Goal: Task Accomplishment & Management: Manage account settings

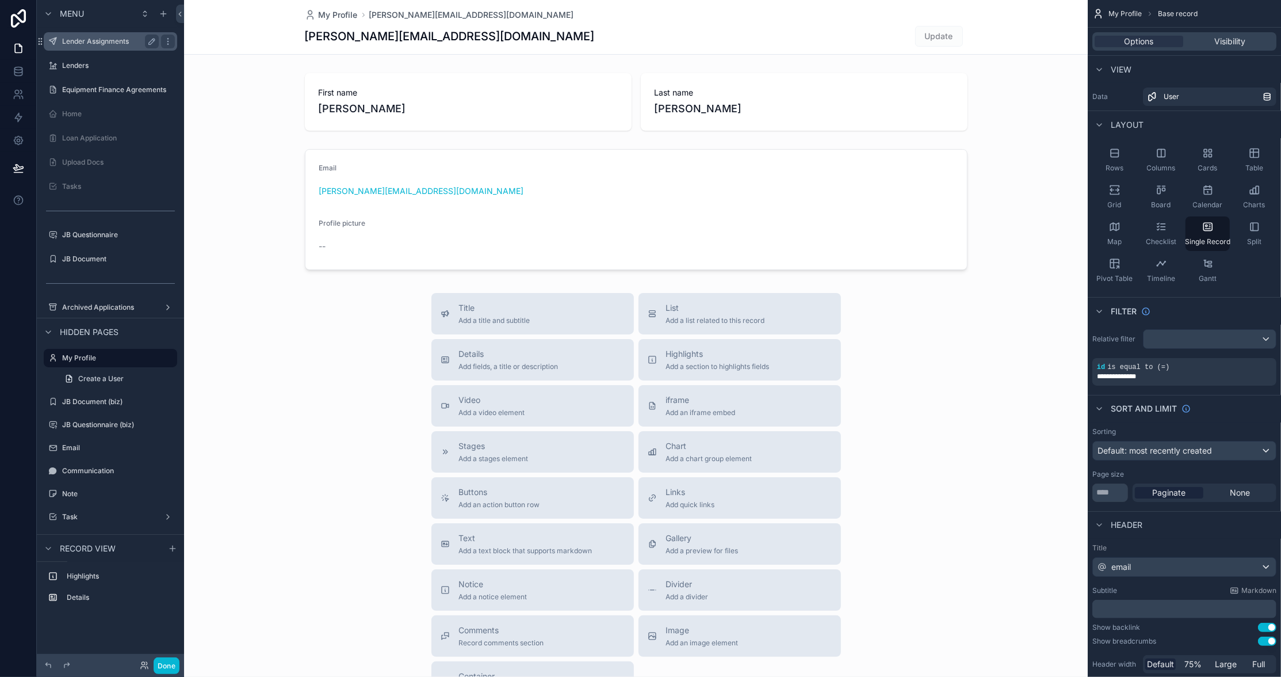
click at [112, 40] on label "Lender Assignments" at bounding box center [108, 41] width 92 height 9
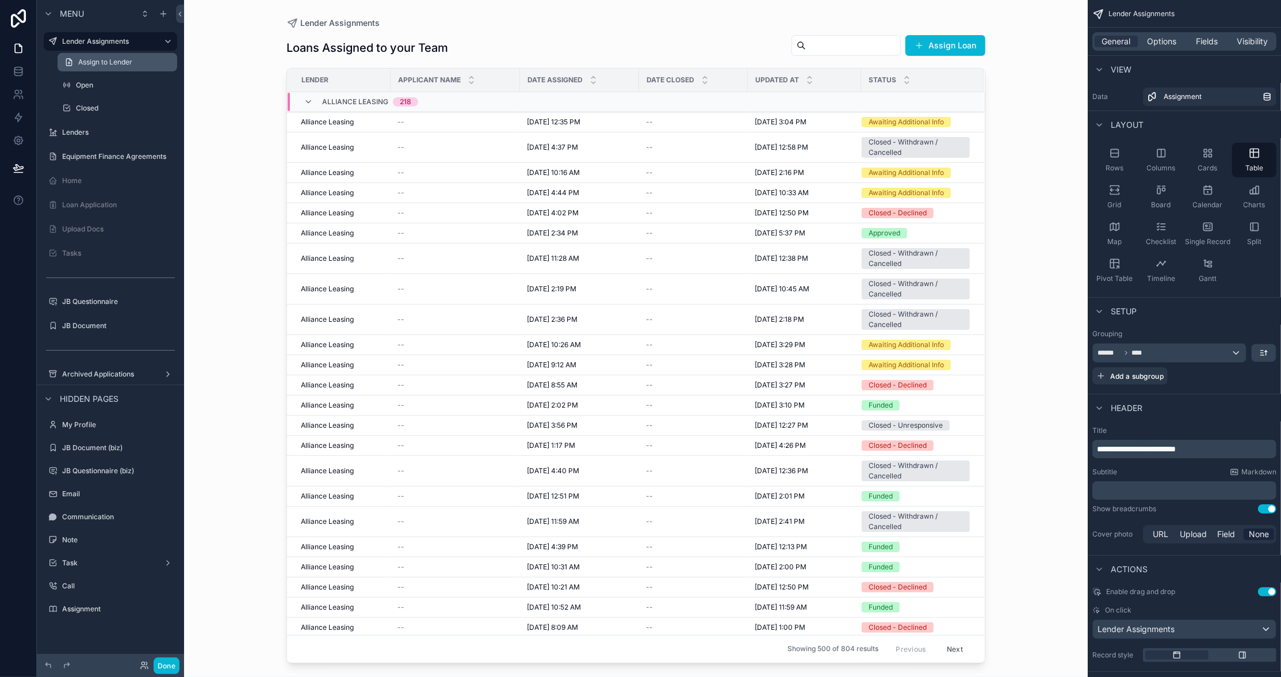
click at [117, 66] on span "Assign to Lender" at bounding box center [105, 62] width 54 height 9
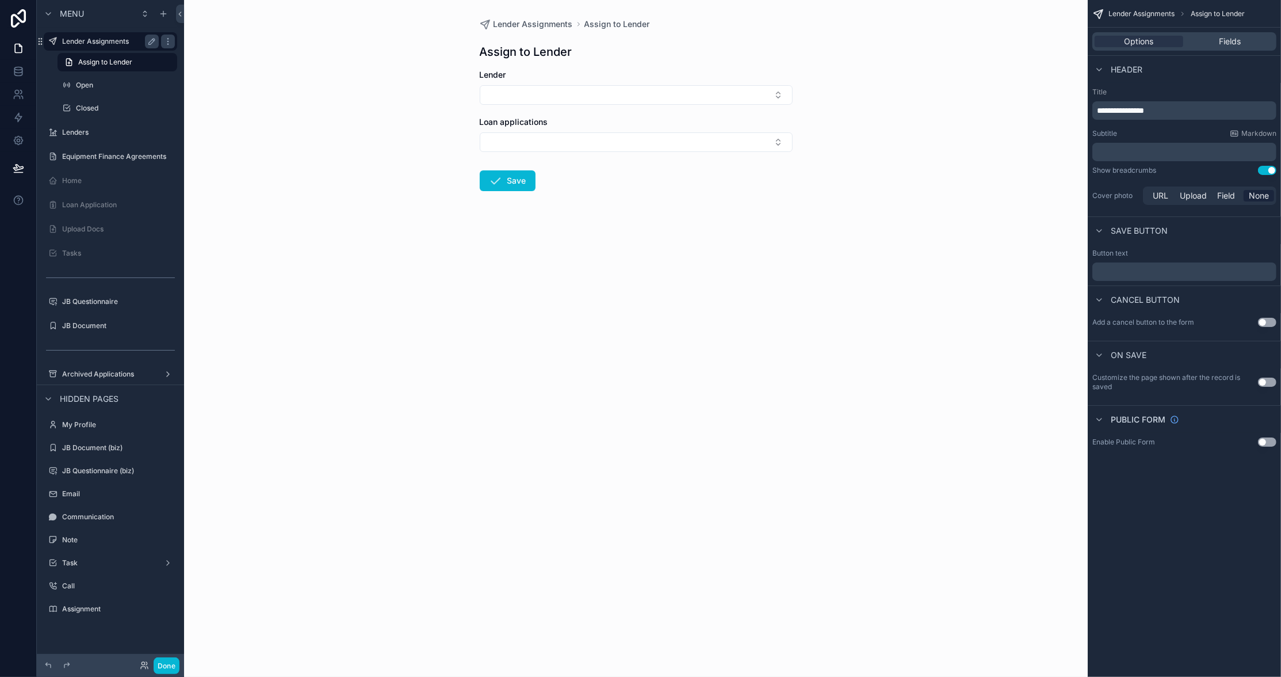
click at [111, 37] on label "Lender Assignments" at bounding box center [108, 41] width 92 height 9
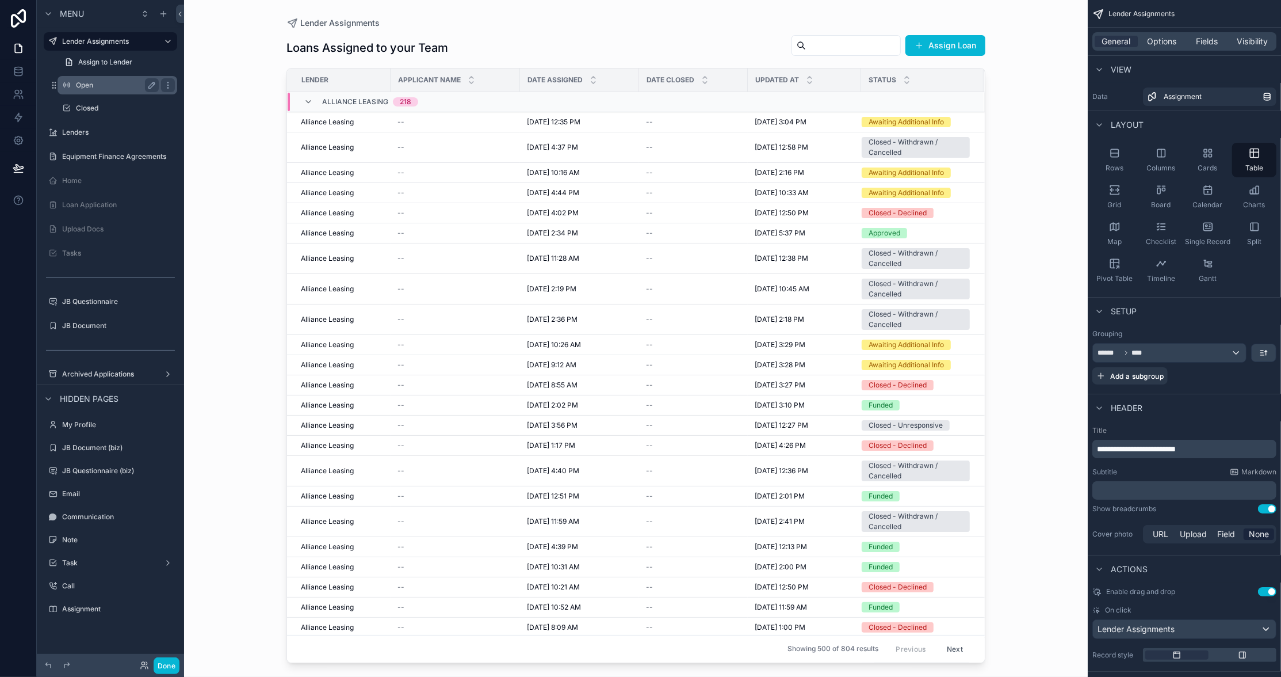
click at [87, 87] on label "Open" at bounding box center [115, 85] width 78 height 9
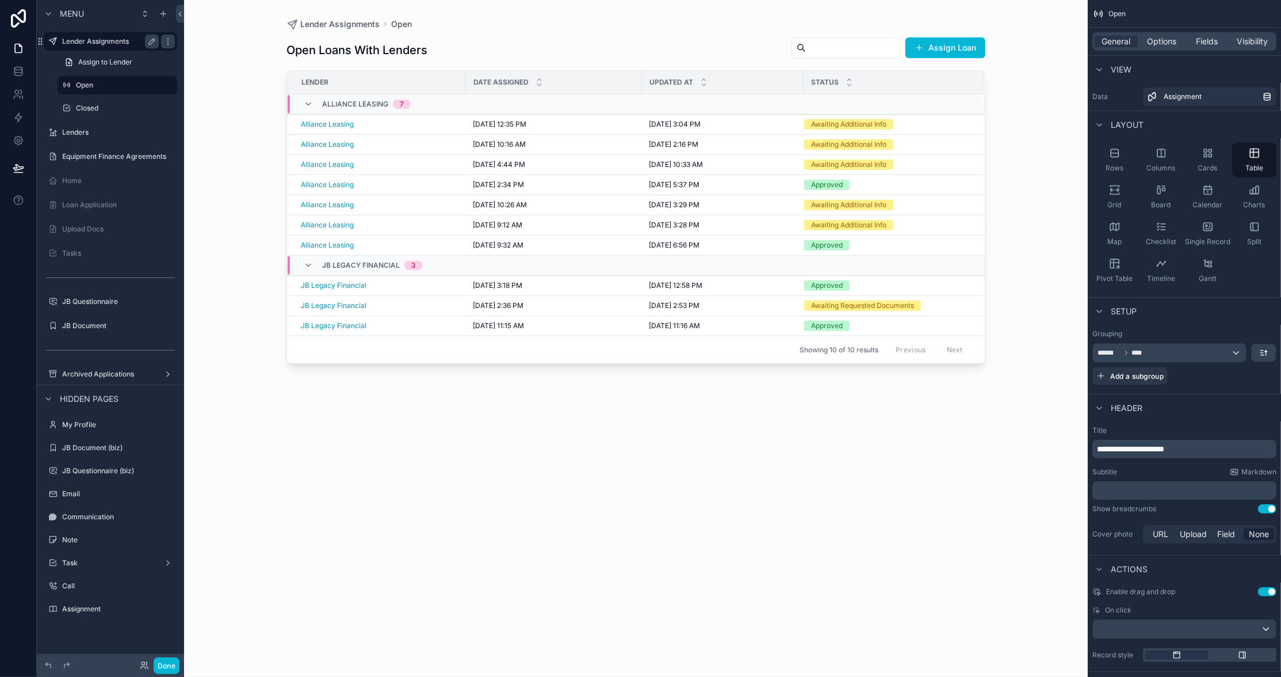
click at [109, 39] on label "Lender Assignments" at bounding box center [108, 41] width 92 height 9
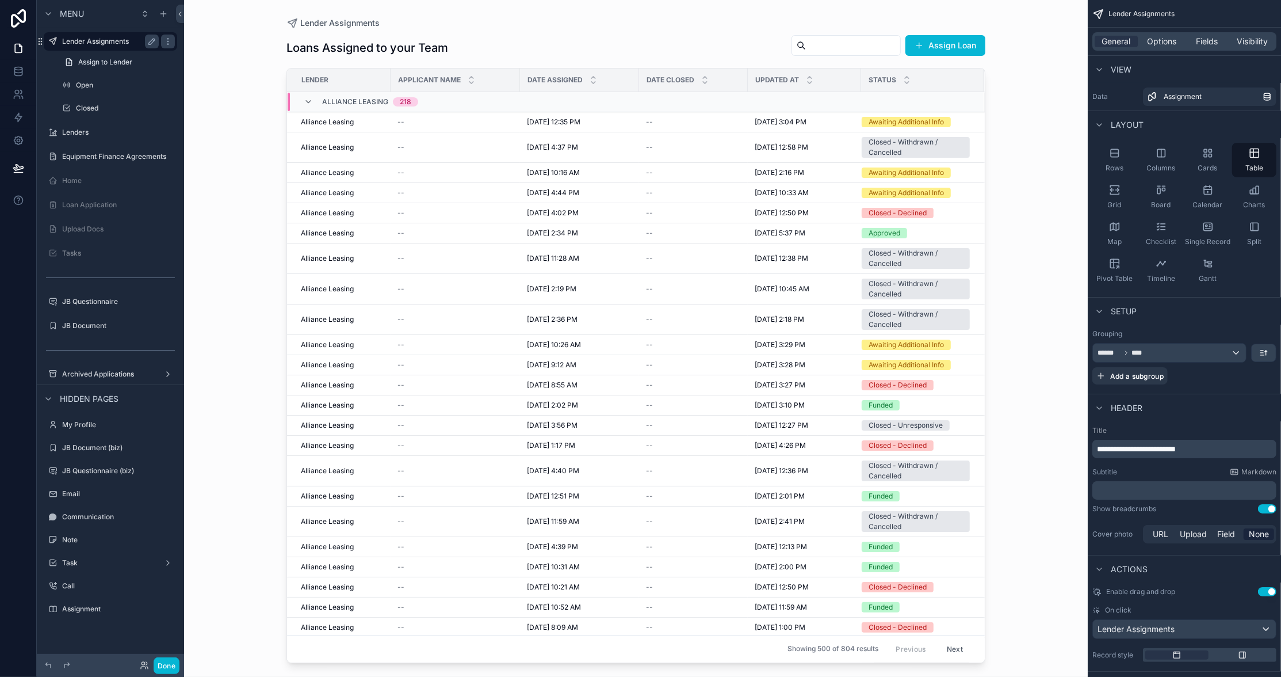
click at [93, 45] on label "Lender Assignments" at bounding box center [108, 41] width 92 height 9
click at [91, 33] on div "Lender Assignments" at bounding box center [110, 41] width 129 height 18
click at [20, 48] on icon at bounding box center [19, 49] width 12 height 12
click at [18, 68] on icon at bounding box center [19, 72] width 12 height 12
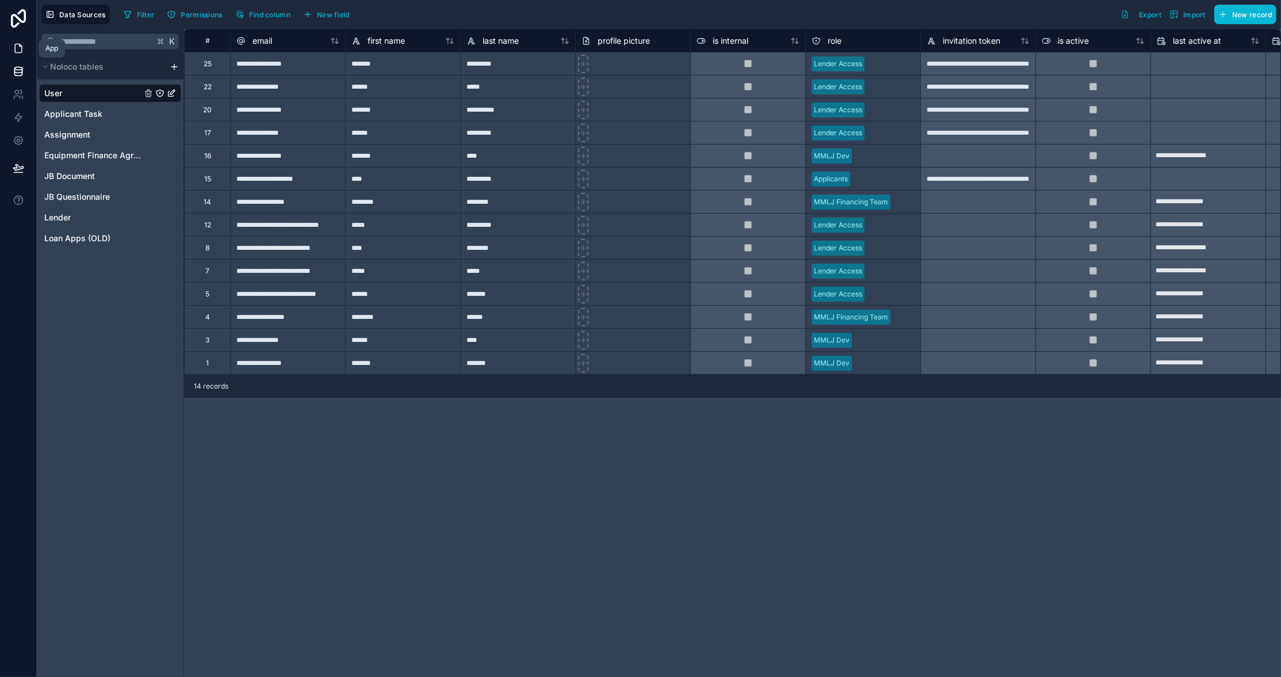
click at [17, 51] on icon at bounding box center [19, 49] width 12 height 12
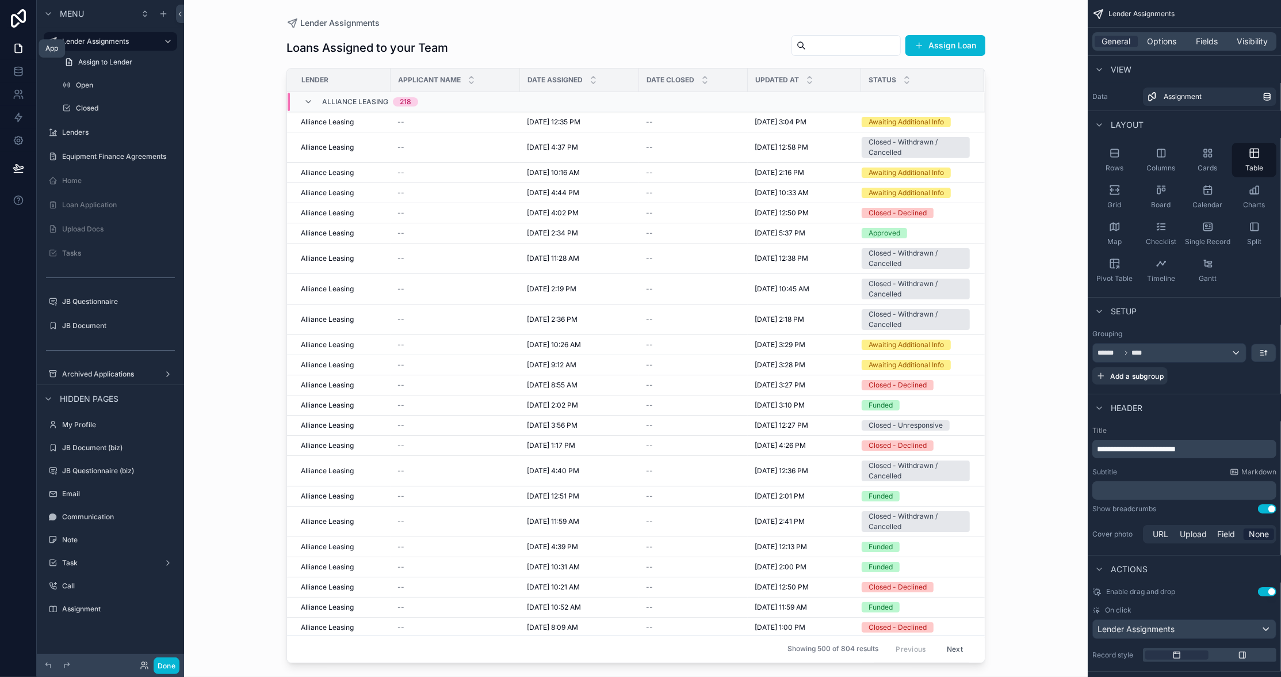
click at [17, 47] on icon at bounding box center [19, 49] width 12 height 12
click at [84, 207] on label "Loan Application" at bounding box center [108, 204] width 92 height 9
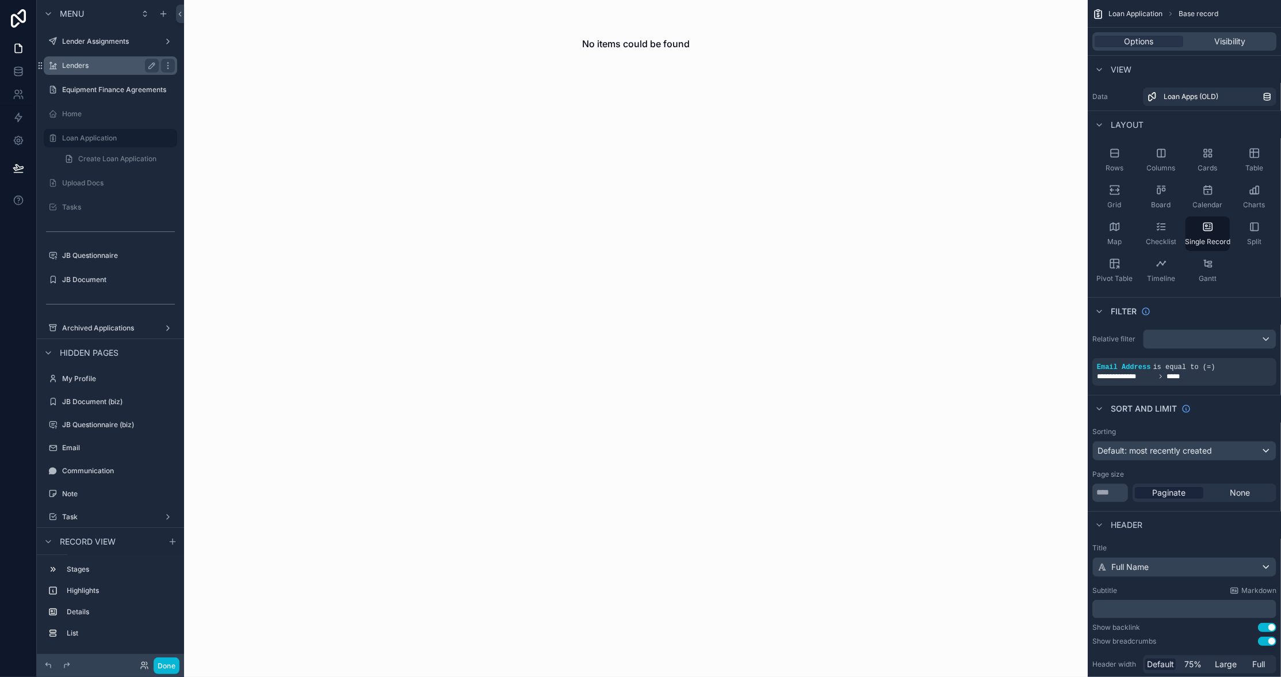
click at [88, 68] on label "Lenders" at bounding box center [108, 65] width 92 height 9
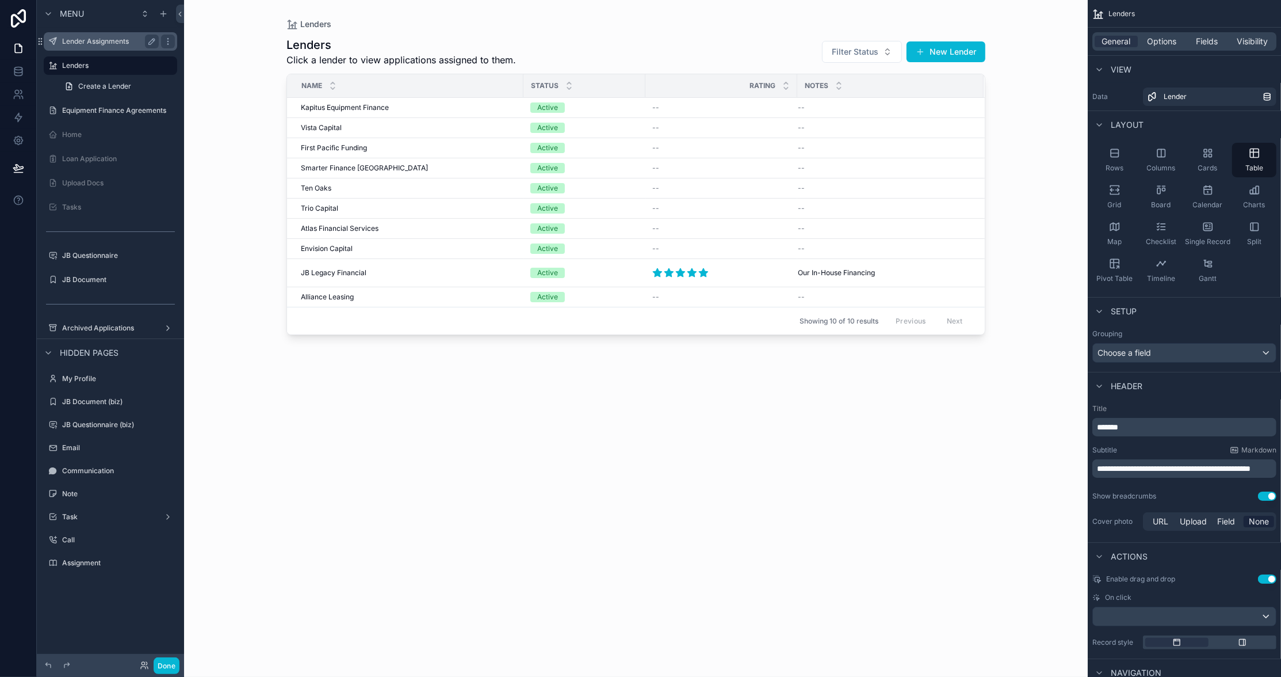
click at [94, 44] on label "Lender Assignments" at bounding box center [108, 41] width 92 height 9
